Goal: Information Seeking & Learning: Understand process/instructions

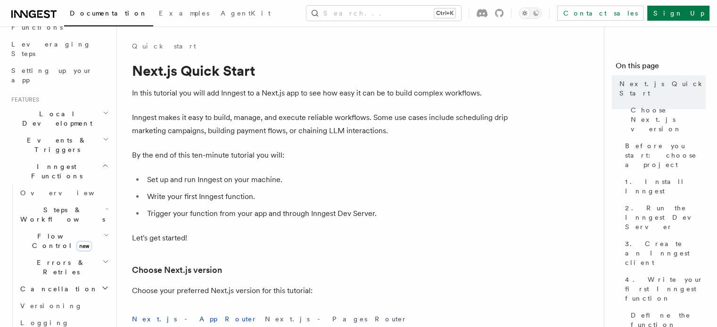
scroll to position [134, 0]
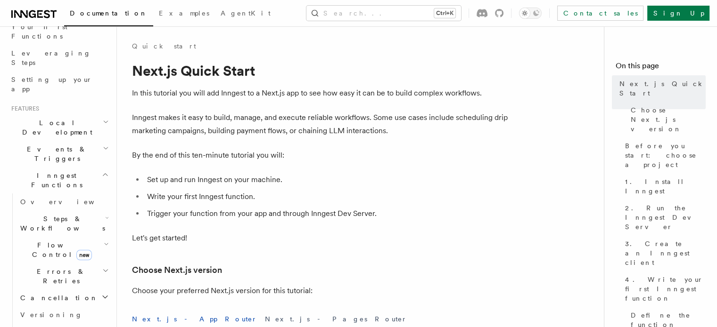
click at [105, 214] on icon "button" at bounding box center [107, 218] width 4 height 8
click at [45, 314] on link "AI Inference new" at bounding box center [67, 327] width 85 height 26
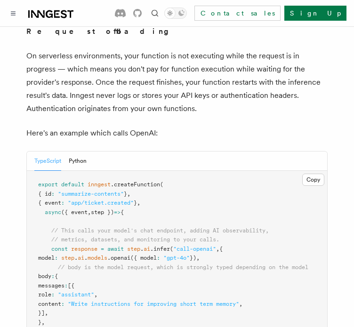
scroll to position [503, 0]
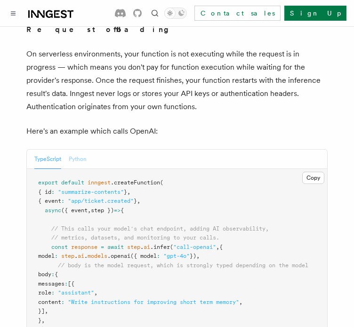
click at [77, 152] on button "Python" at bounding box center [78, 159] width 18 height 19
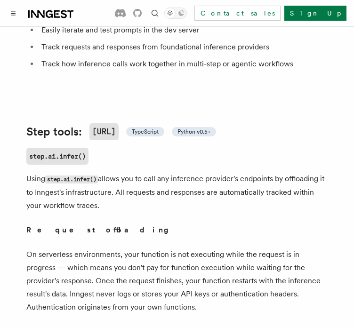
scroll to position [303, 0]
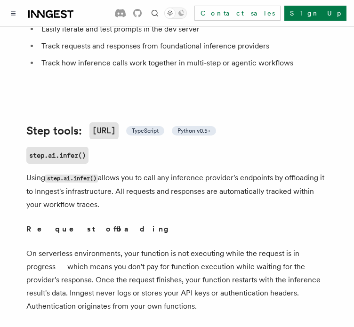
click at [196, 127] on span "Python v0.5+" at bounding box center [194, 131] width 33 height 8
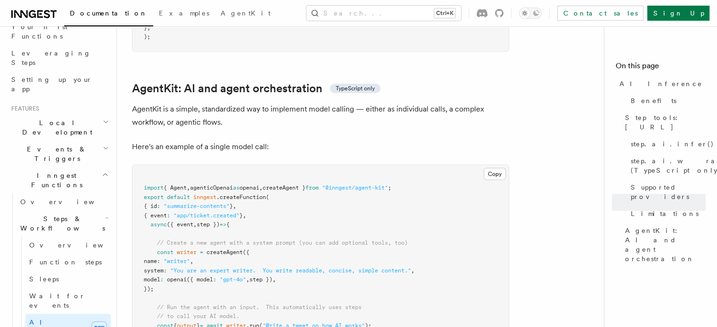
scroll to position [2819, 0]
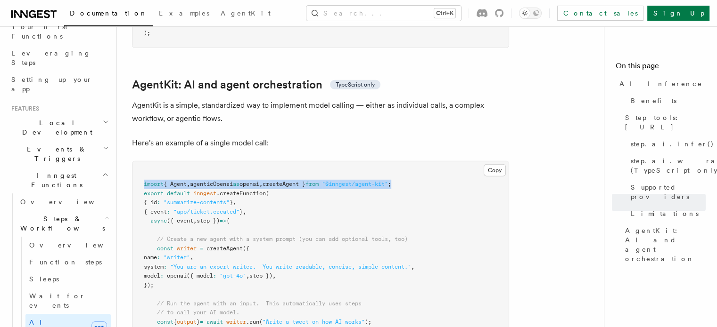
drag, startPoint x: 143, startPoint y: 144, endPoint x: 422, endPoint y: 143, distance: 278.9
click at [422, 162] on pre "import { Agent , agenticOpenai as openai , createAgent } from "@inngest/agent-k…" at bounding box center [320, 263] width 376 height 203
copy span "import { Agent , agenticOpenai as openai , createAgent } from "@inngest/agent-k…"
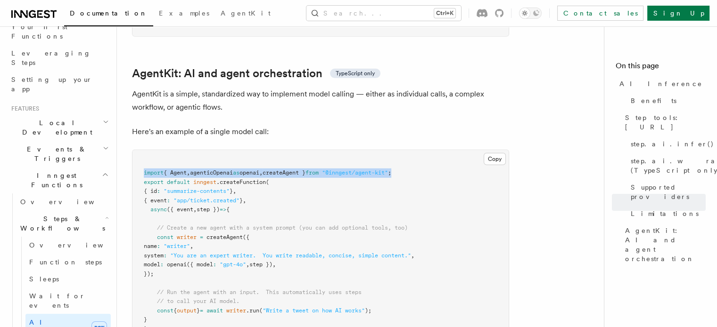
scroll to position [2832, 0]
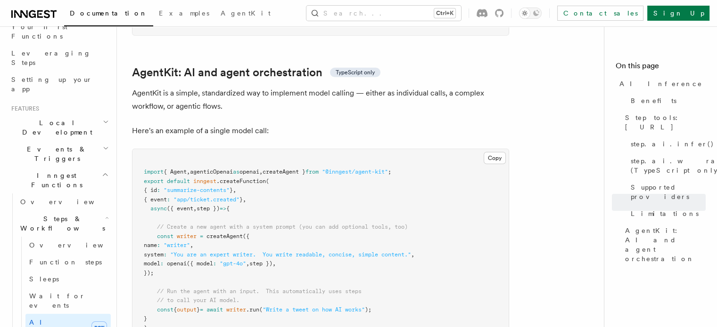
click at [156, 233] on span at bounding box center [150, 236] width 13 height 7
drag, startPoint x: 156, startPoint y: 196, endPoint x: 192, endPoint y: 236, distance: 53.7
click at [192, 236] on pre "import { Agent , agenticOpenai as openai , createAgent } from "@inngest/agent-k…" at bounding box center [320, 250] width 376 height 203
copy code "const writer = createAgent ({ name : "writer" , system : "You are an expert wri…"
click at [242, 201] on pre "import { Agent , agenticOpenai as openai , createAgent } from "@inngest/agent-k…" at bounding box center [320, 250] width 376 height 203
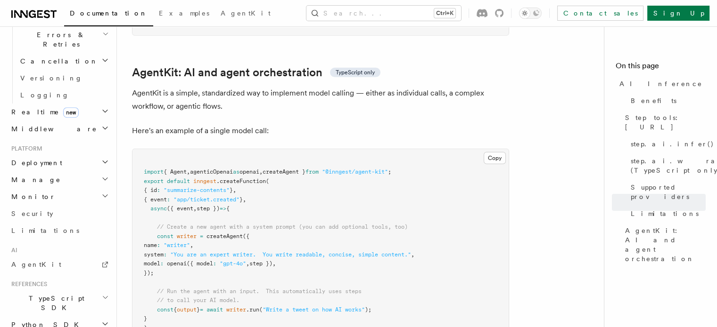
scroll to position [680, 0]
click at [101, 261] on icon at bounding box center [105, 265] width 8 height 8
